Goal: Task Accomplishment & Management: Use online tool/utility

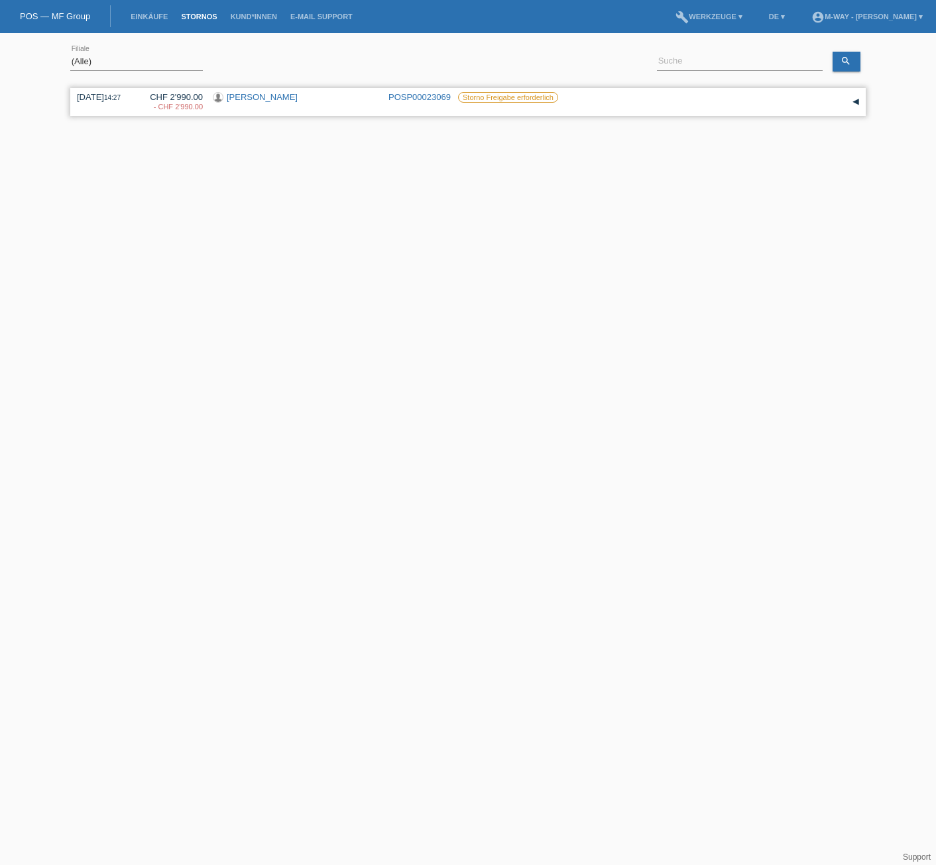
click at [250, 99] on link "[PERSON_NAME]" at bounding box center [262, 97] width 71 height 10
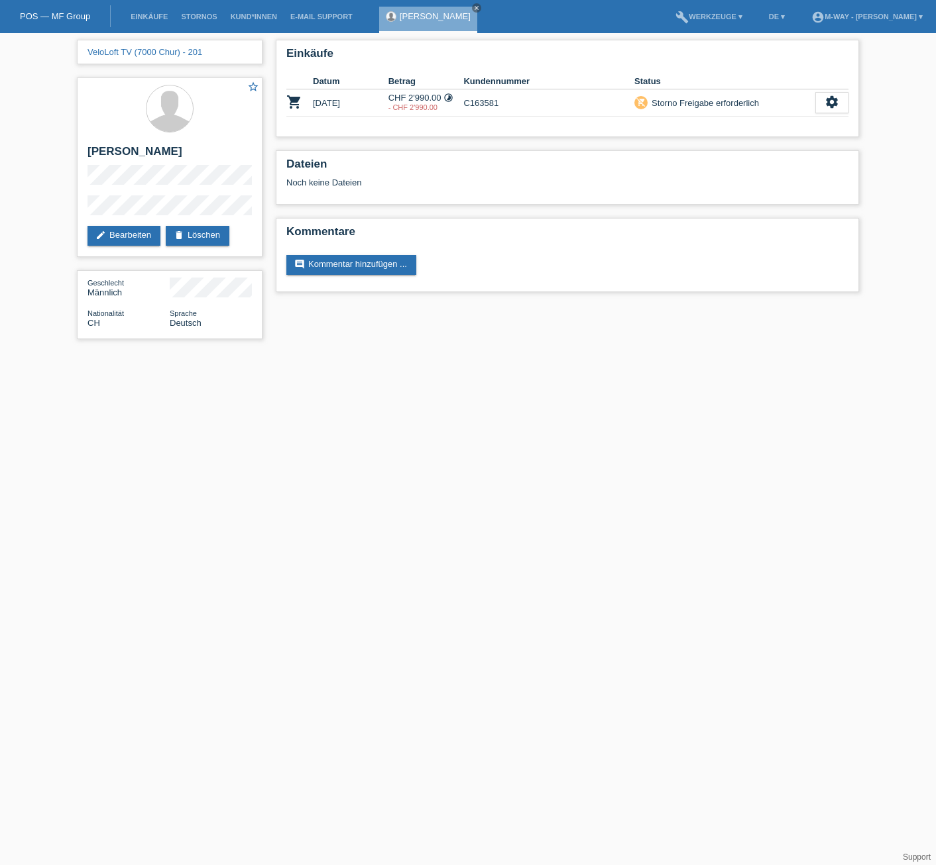
click at [189, 12] on li "Stornos" at bounding box center [198, 17] width 49 height 34
click at [196, 15] on link "Stornos" at bounding box center [198, 17] width 49 height 8
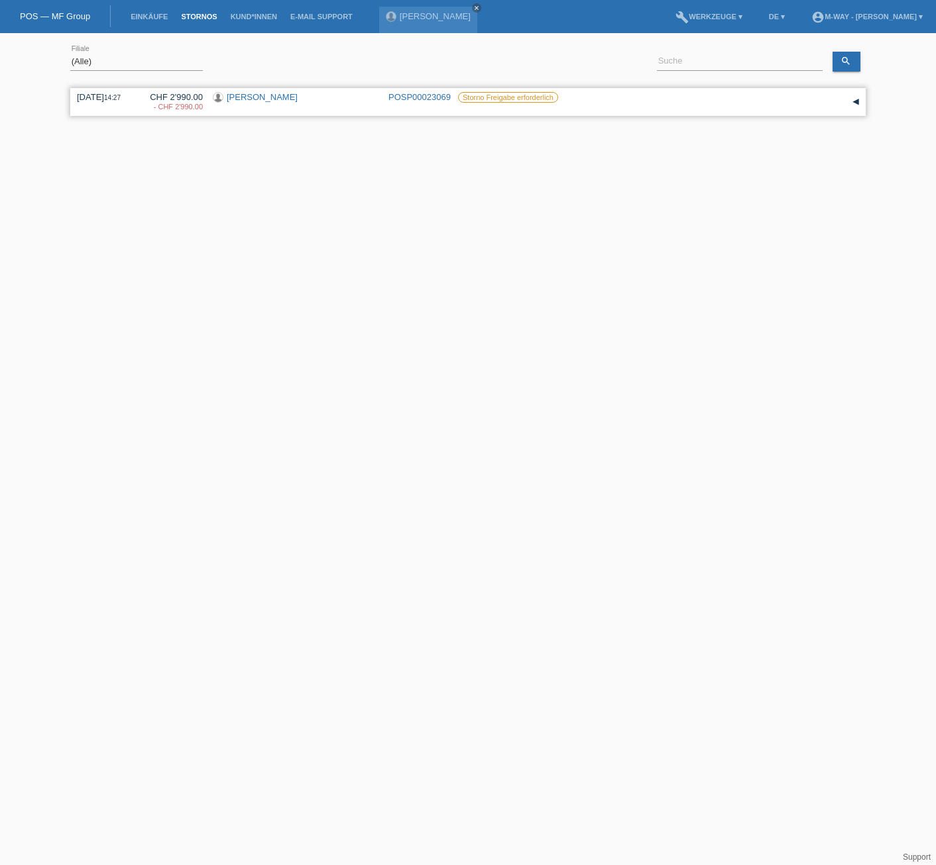
click at [855, 100] on div "▾" at bounding box center [855, 102] width 20 height 20
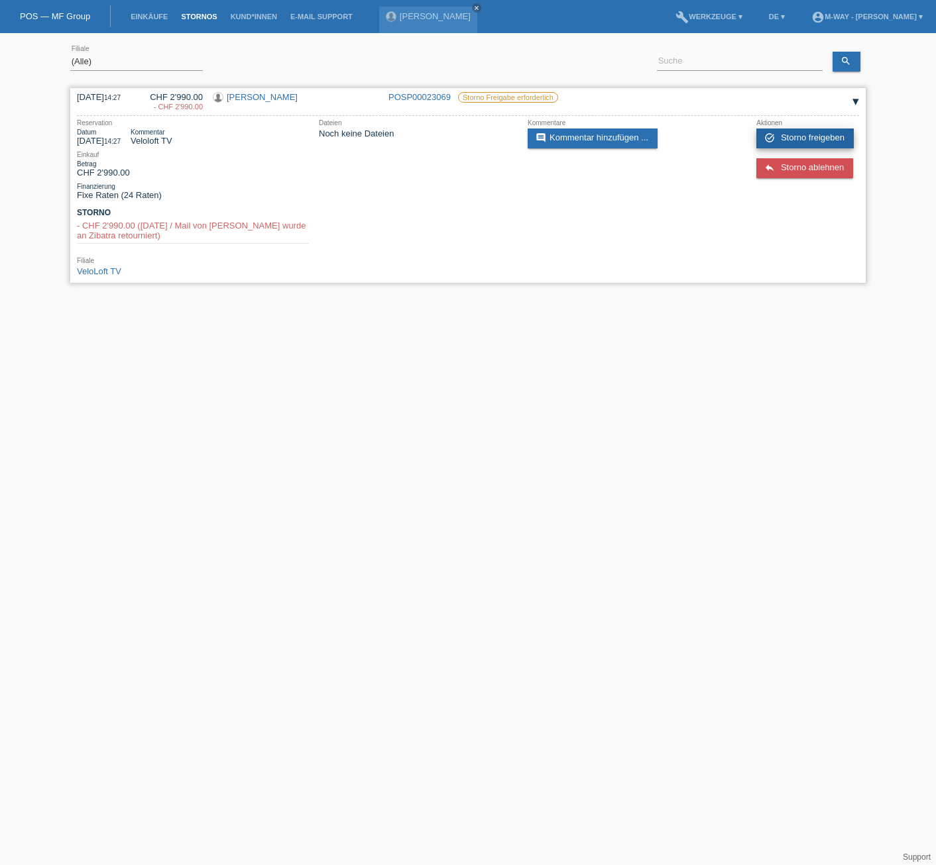
click at [794, 137] on span "Storno freigeben" at bounding box center [812, 138] width 64 height 10
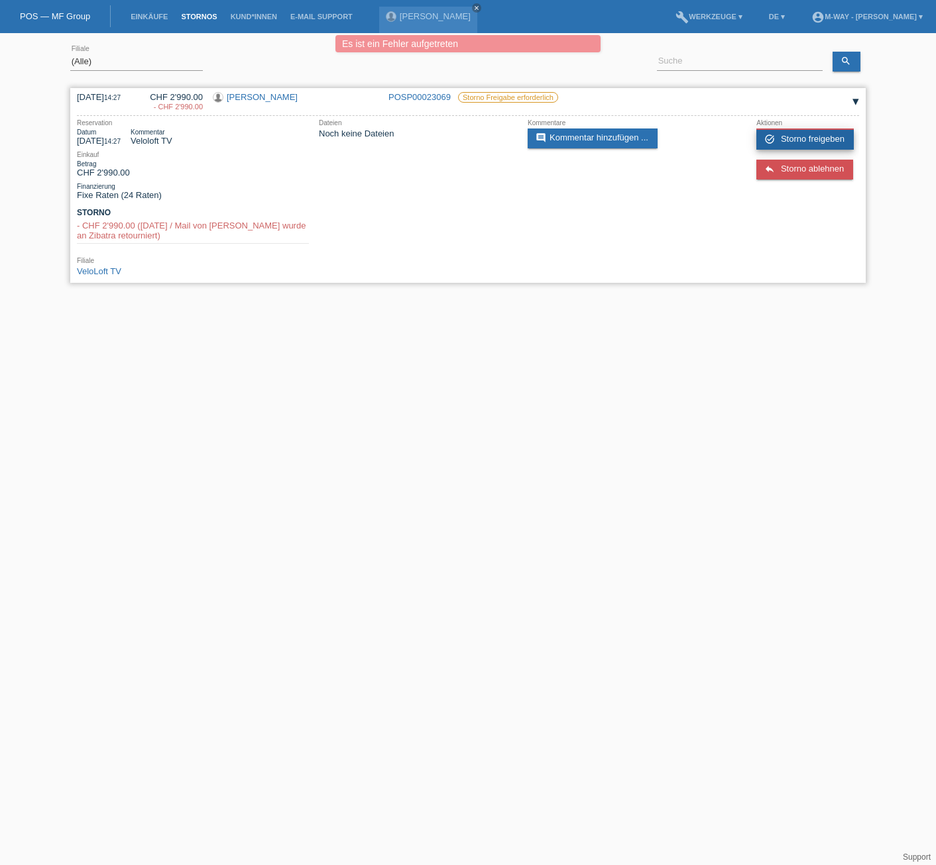
click at [763, 139] on link "task_alt Storno freigeben" at bounding box center [804, 139] width 97 height 21
click at [200, 15] on link "Stornos" at bounding box center [198, 17] width 49 height 8
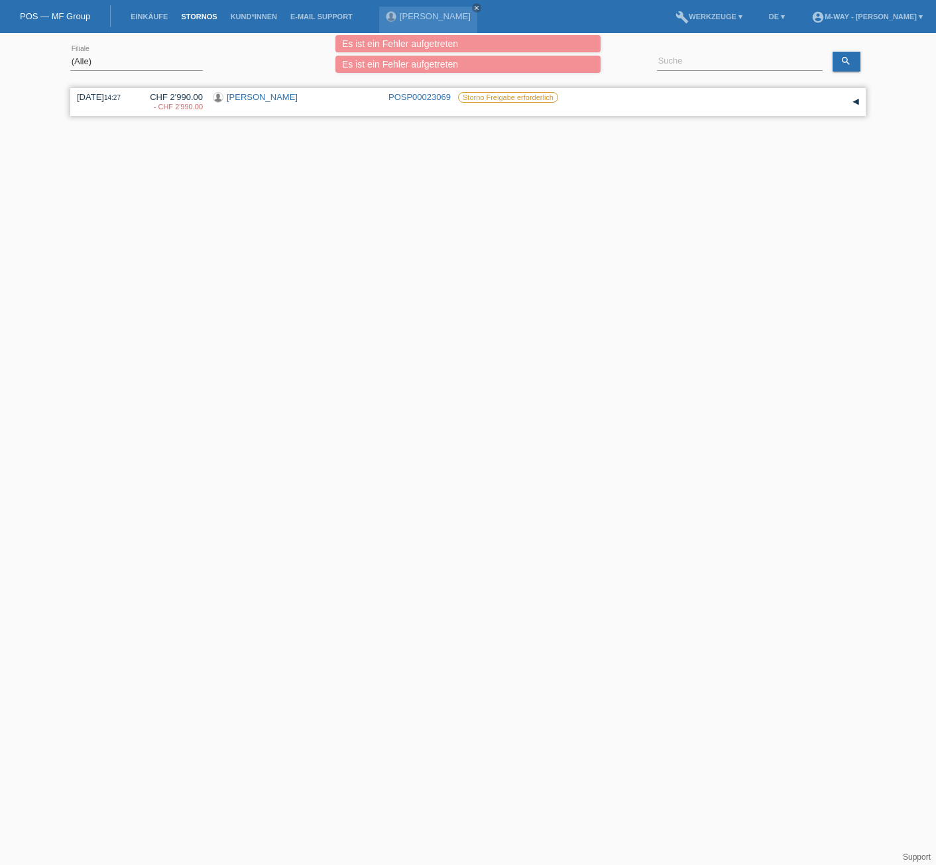
click at [855, 102] on div "▾" at bounding box center [855, 102] width 20 height 20
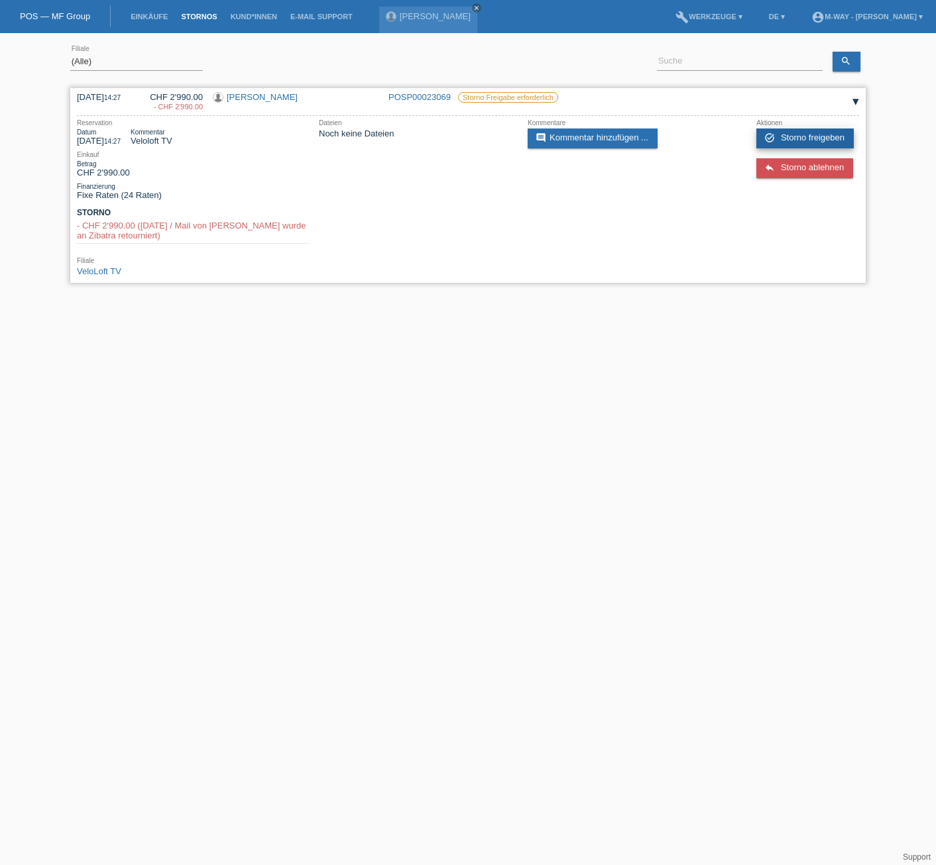
click at [814, 133] on span "Storno freigeben" at bounding box center [812, 138] width 64 height 10
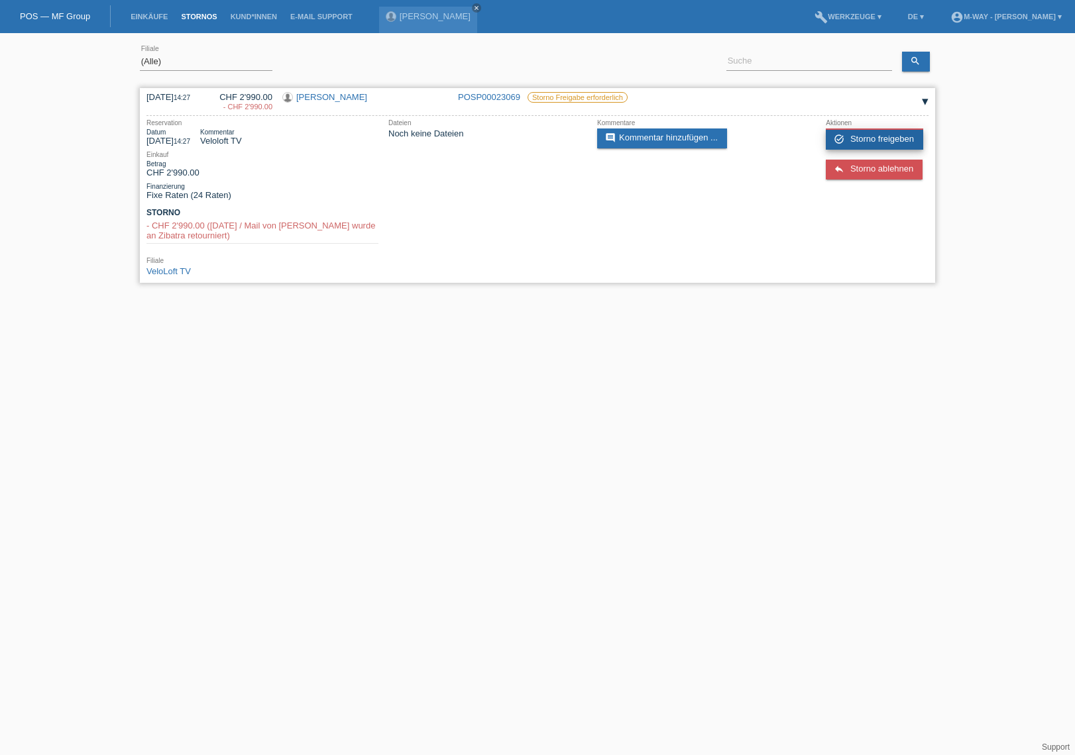
click at [863, 137] on span "Storno freigeben" at bounding box center [882, 139] width 64 height 10
